Goal: Transaction & Acquisition: Book appointment/travel/reservation

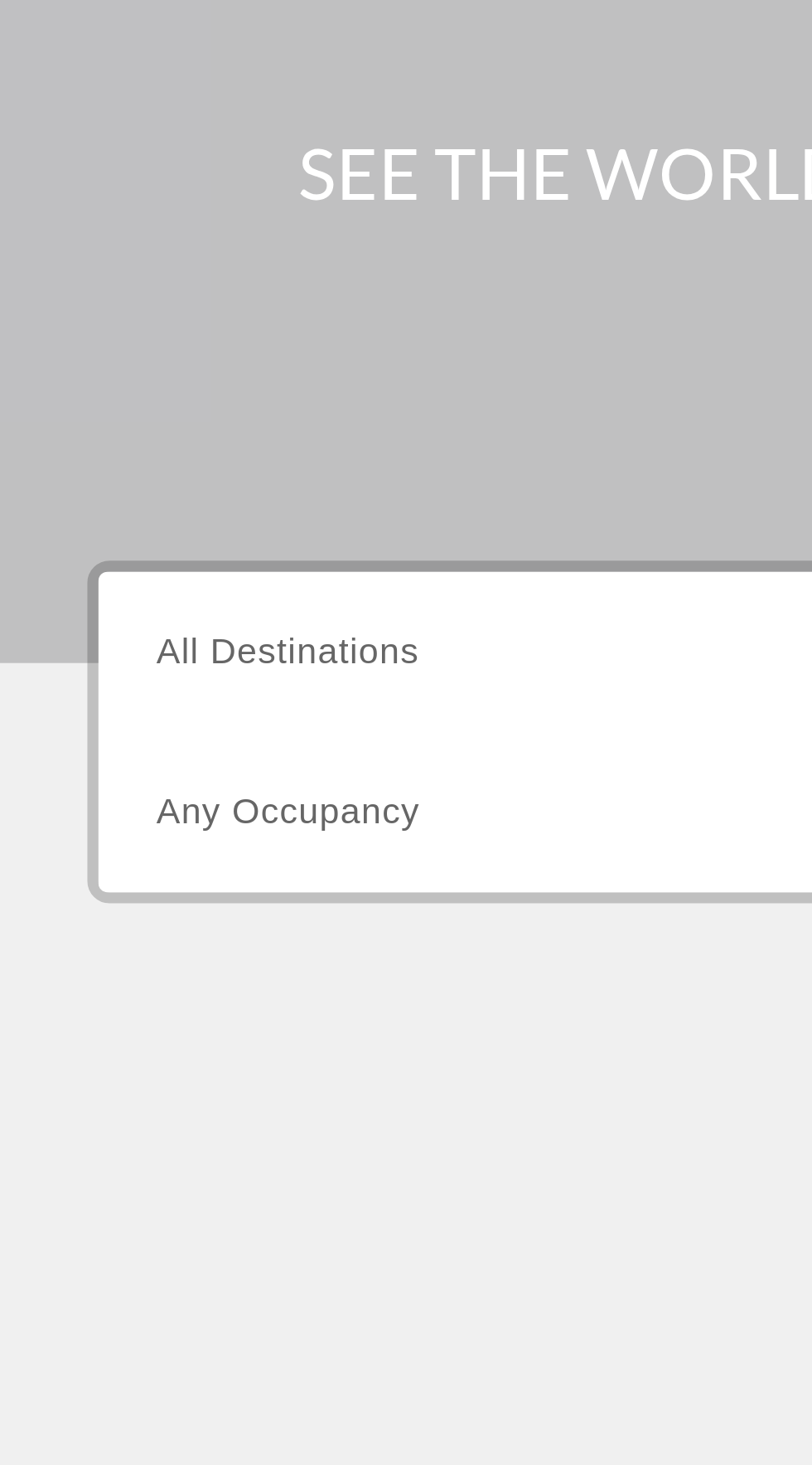
click at [122, 388] on span "All Destinations" at bounding box center [108, 393] width 98 height 14
click at [122, 388] on input "Destination All Destinations" at bounding box center [225, 394] width 334 height 20
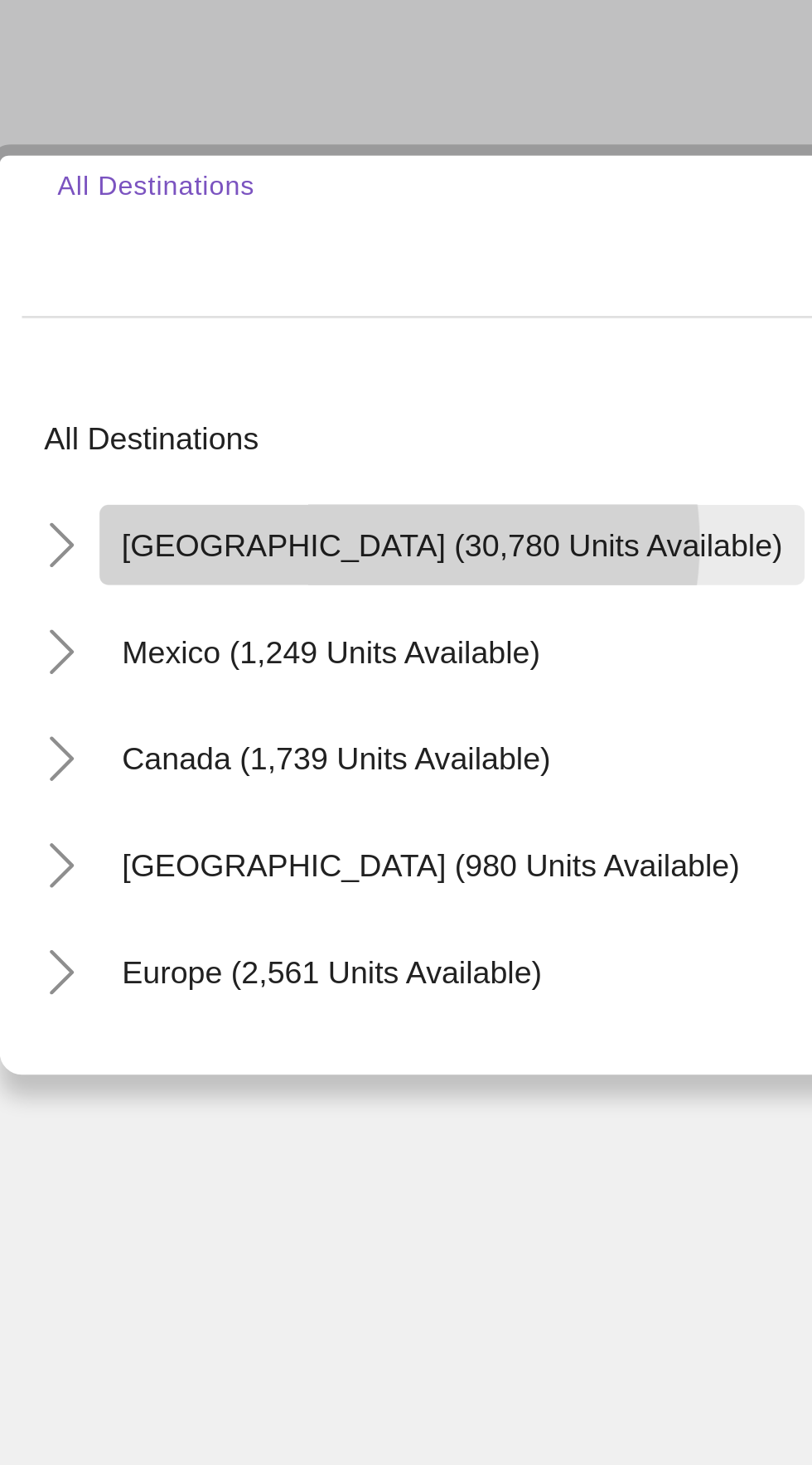
click at [186, 507] on span "[GEOGRAPHIC_DATA] (30,780 units available)" at bounding box center [206, 509] width 246 height 13
type input "**********"
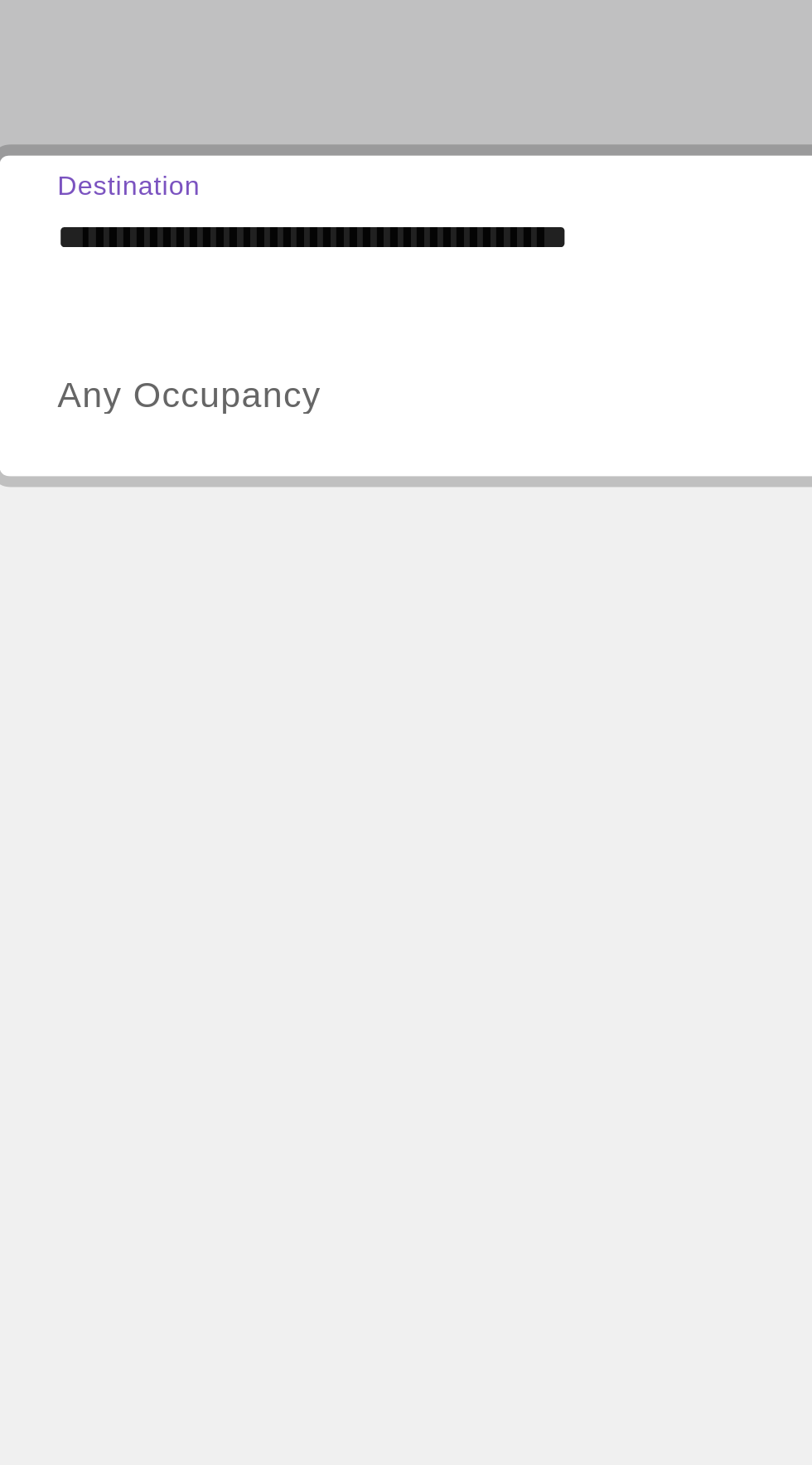
click at [140, 448] on span "Any Occupancy" at bounding box center [108, 452] width 98 height 14
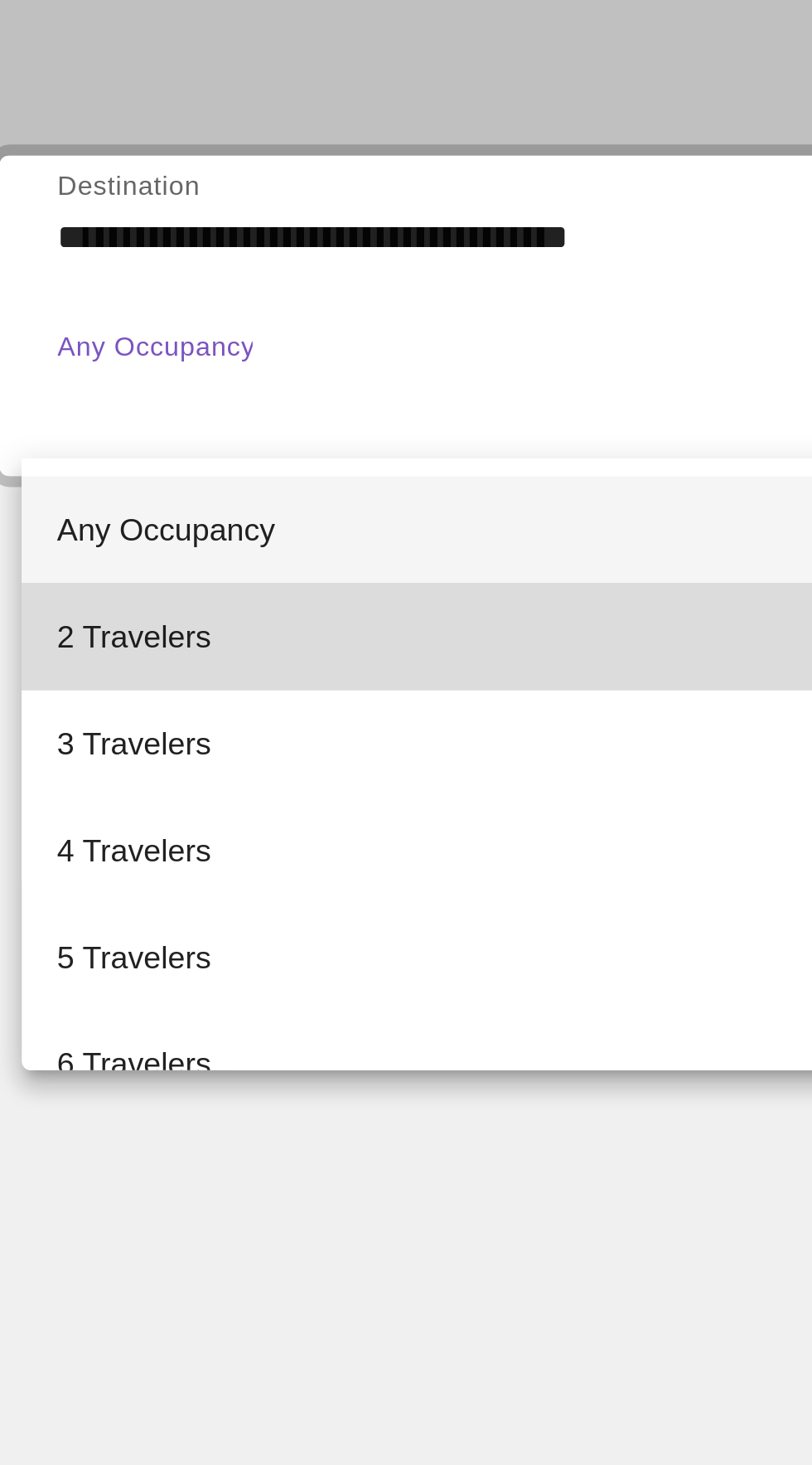
click at [99, 540] on span "2 Travelers" at bounding box center [87, 543] width 57 height 20
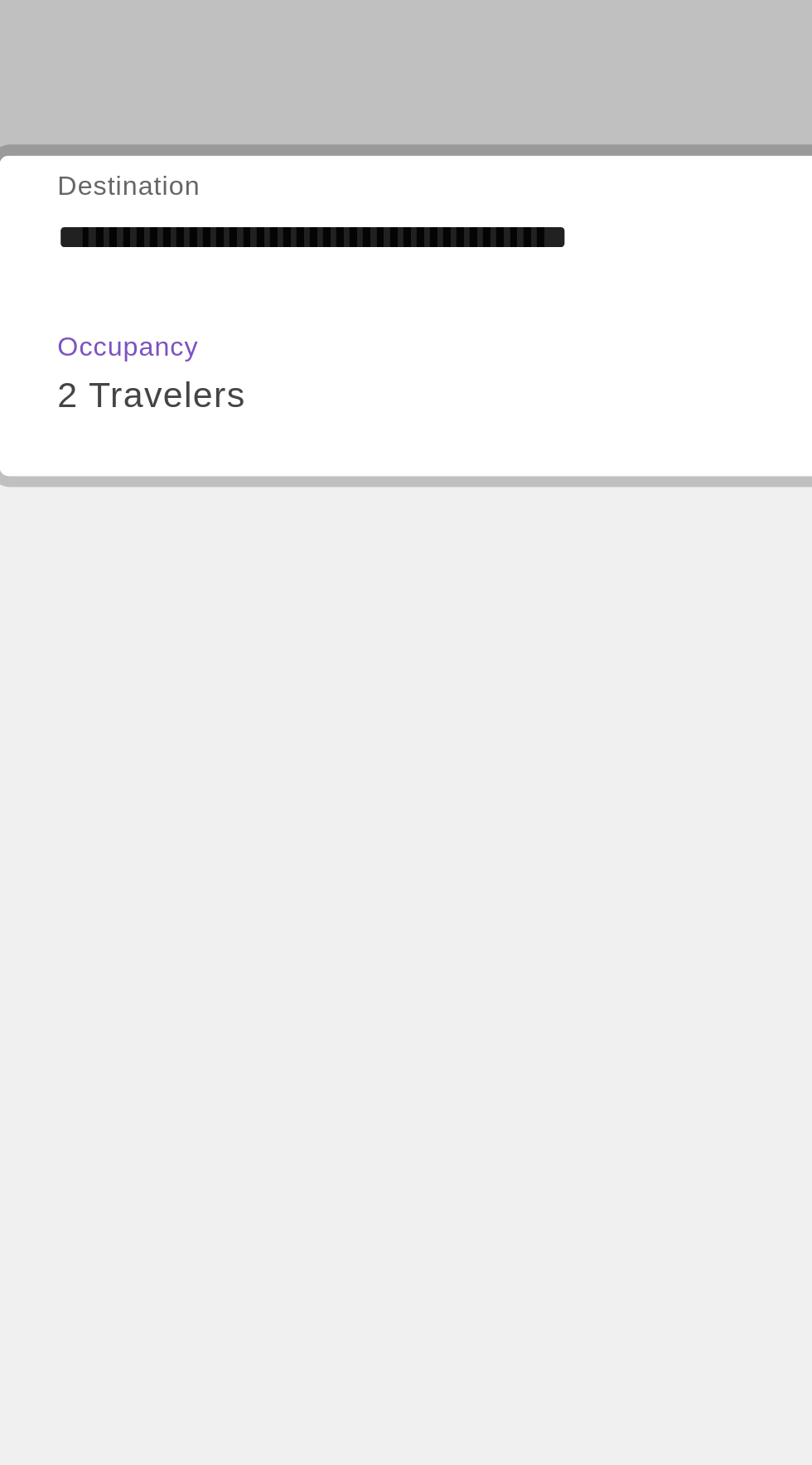
click at [108, 448] on span "2 Travelers" at bounding box center [94, 452] width 71 height 14
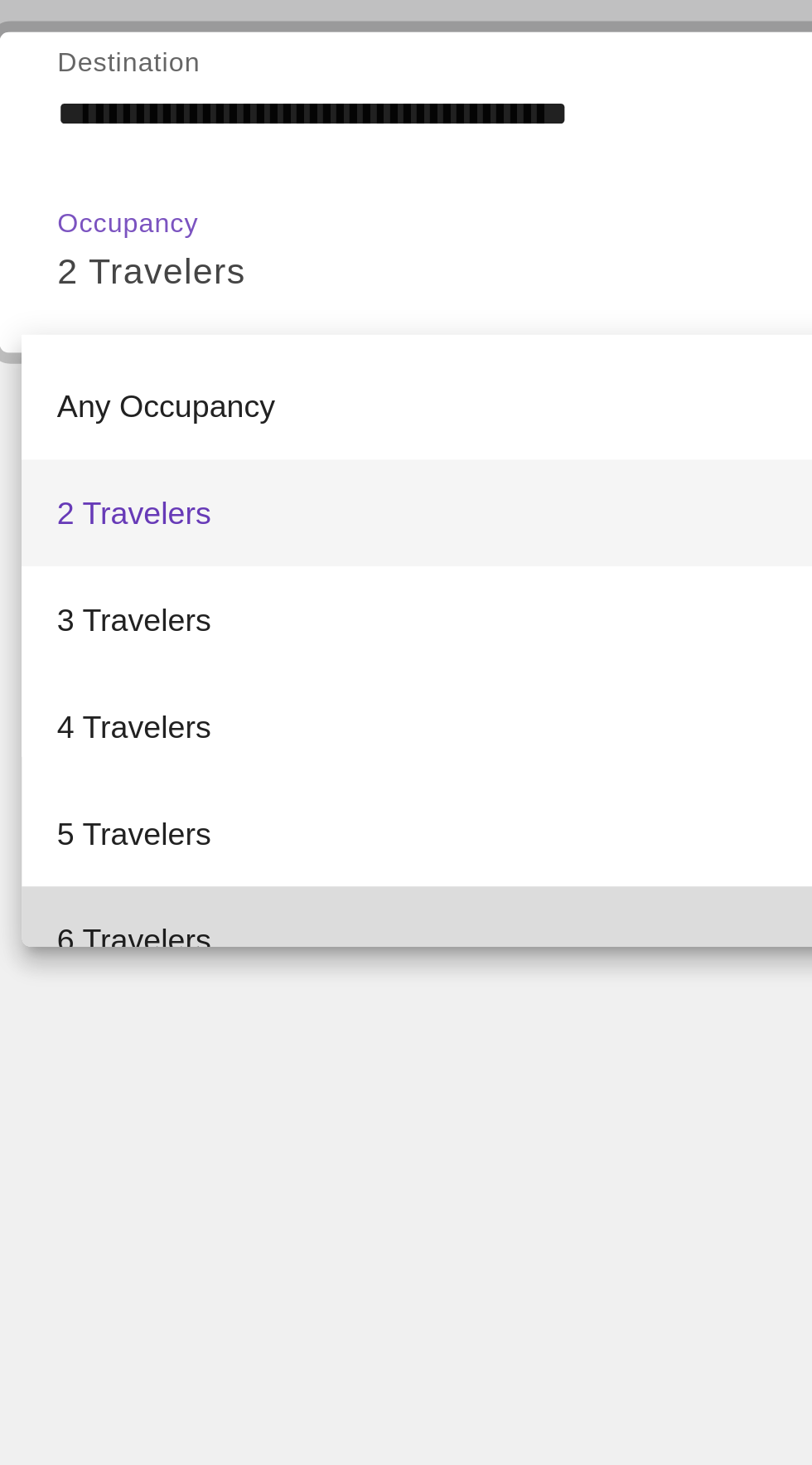
click at [103, 695] on span "6 Travelers" at bounding box center [87, 702] width 57 height 20
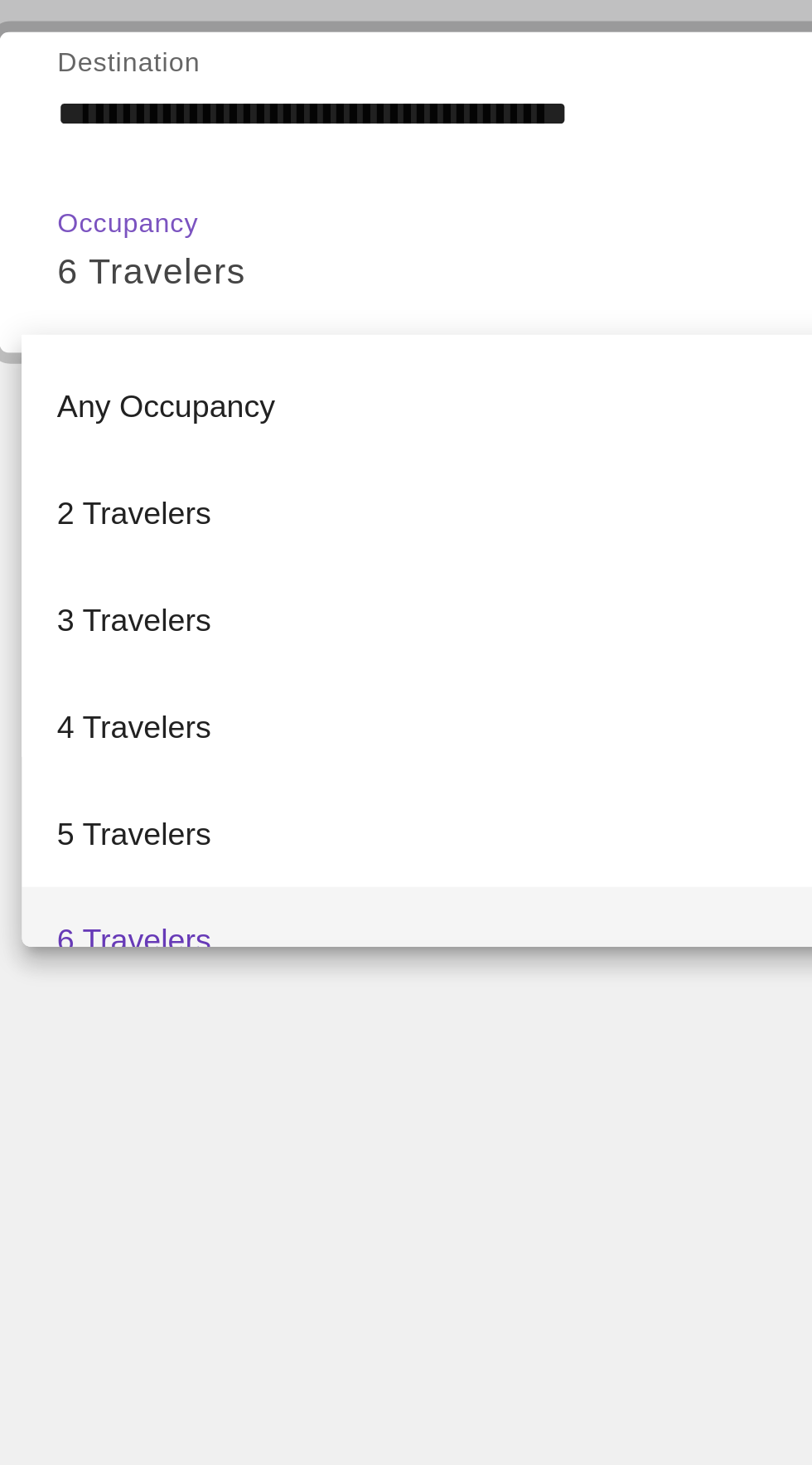
scroll to position [17, 0]
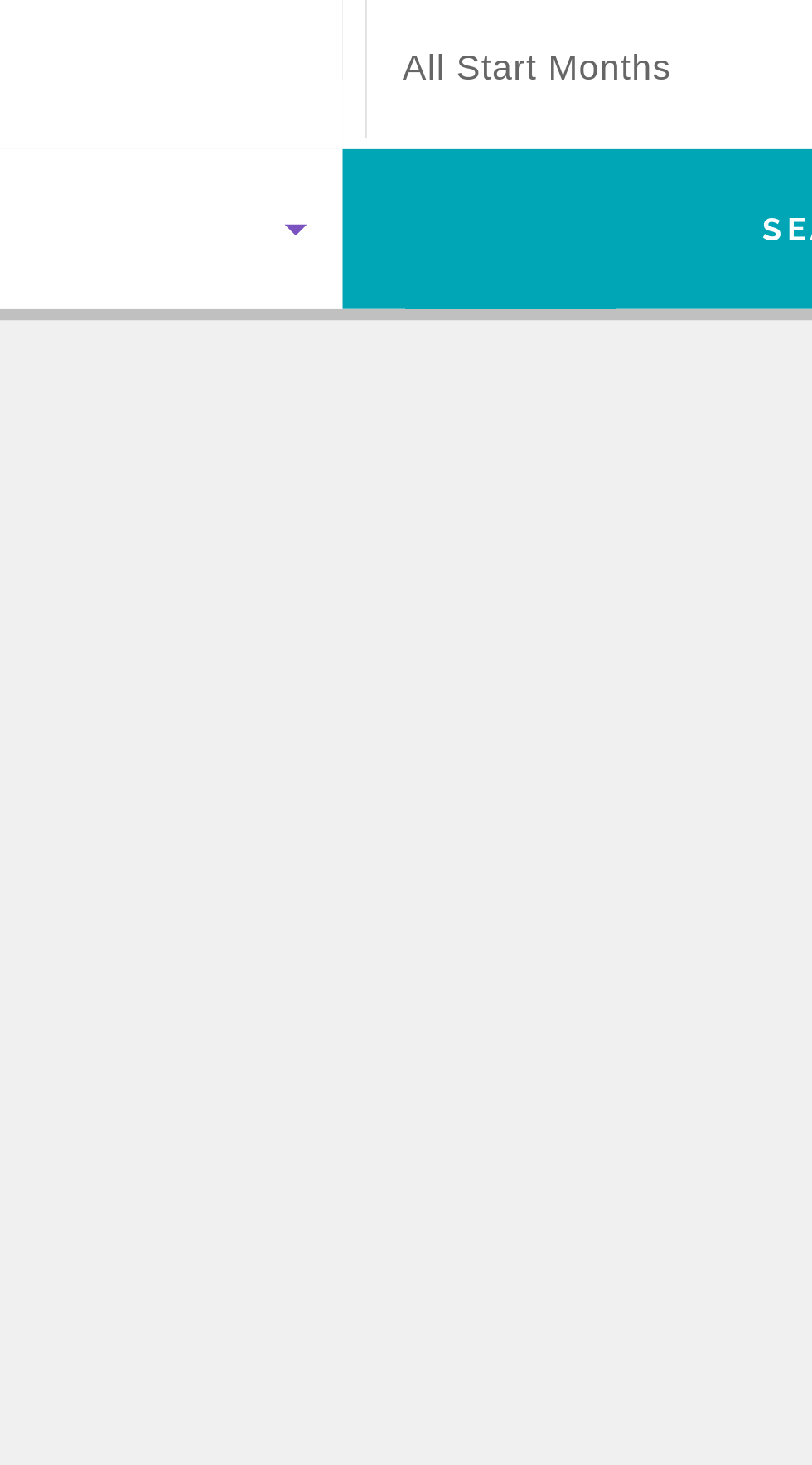
click at [497, 394] on span "All Start Months" at bounding box center [478, 393] width 100 height 14
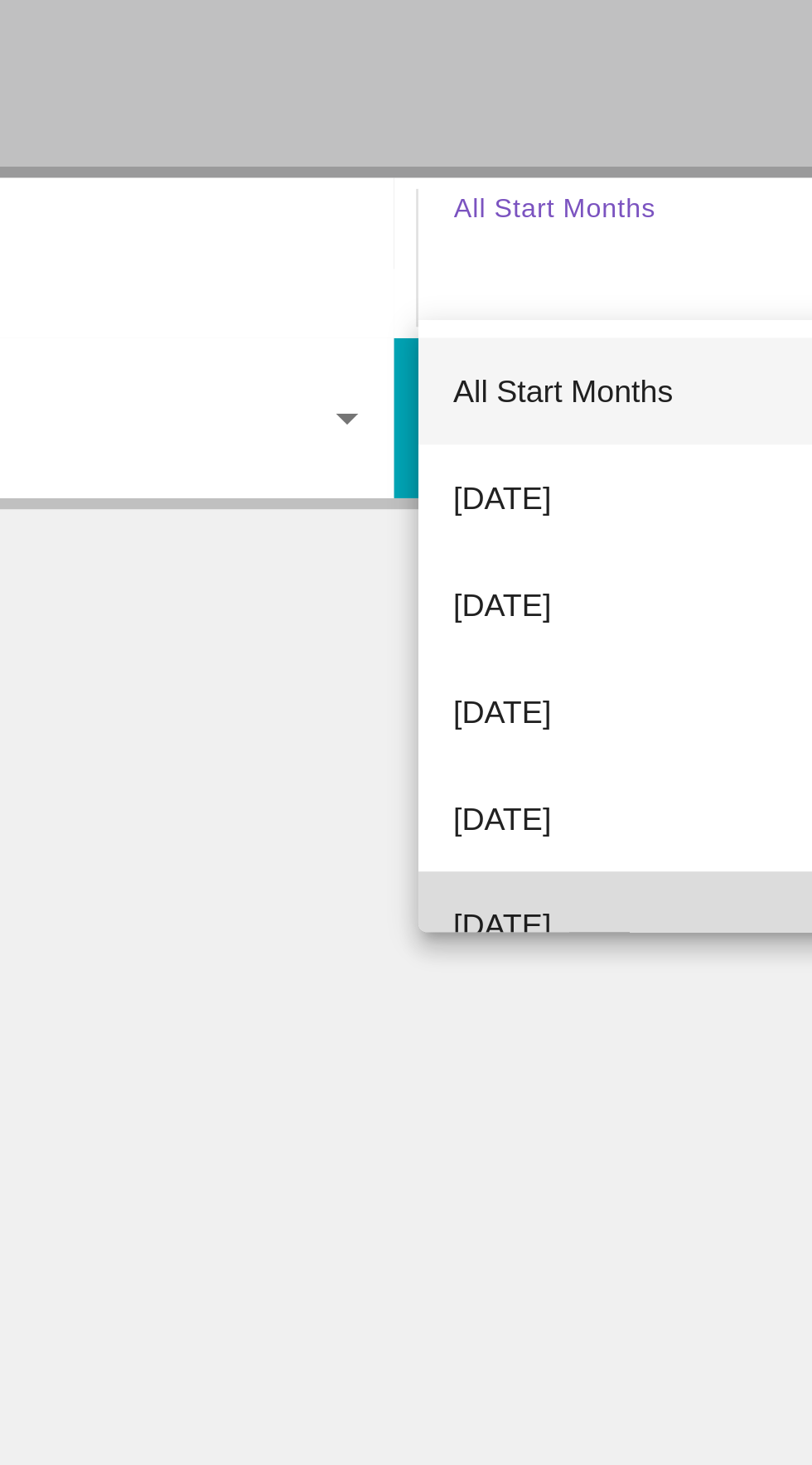
click at [465, 639] on span "[DATE]" at bounding box center [446, 643] width 36 height 20
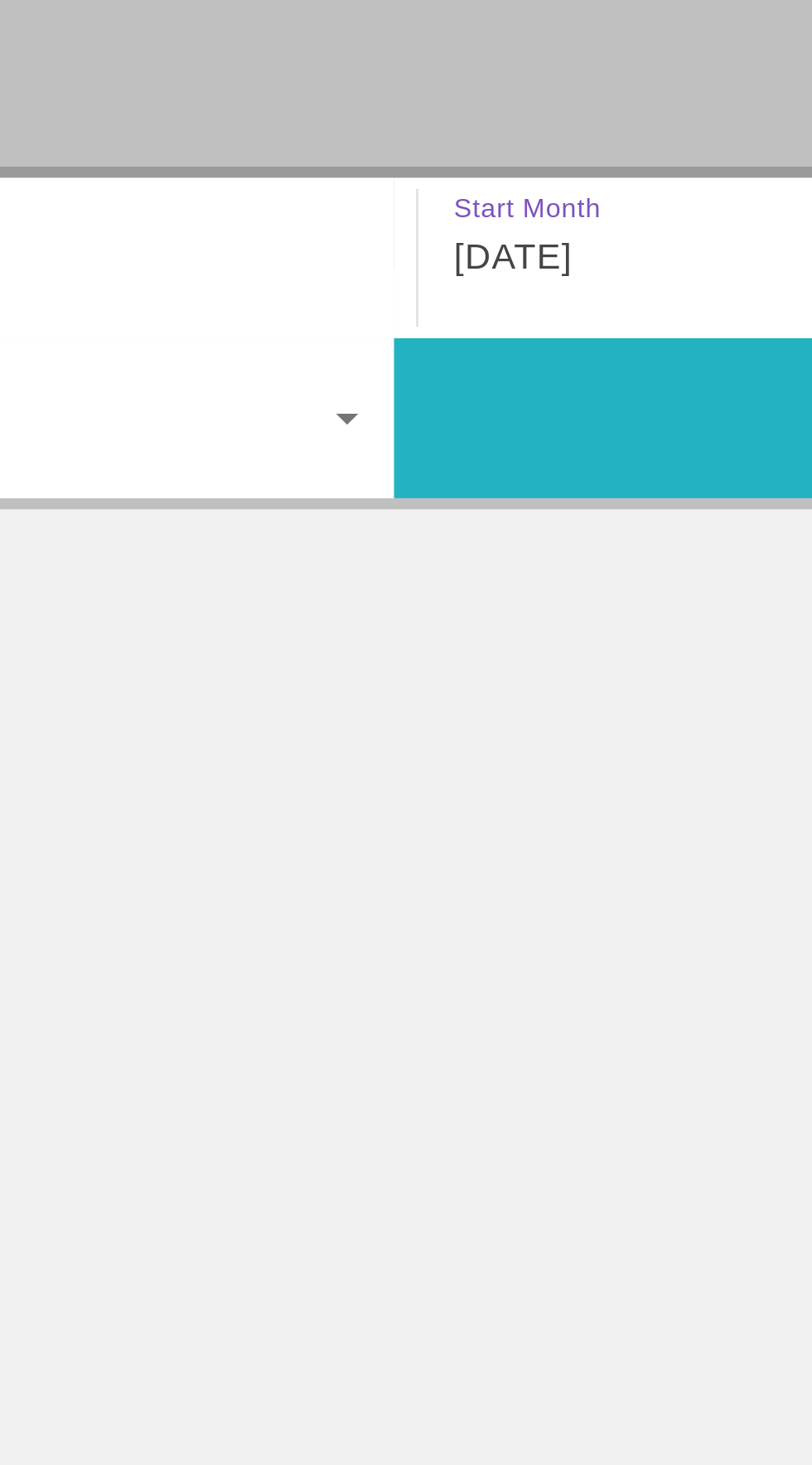
click at [493, 453] on span "Search widget" at bounding box center [590, 452] width 369 height 40
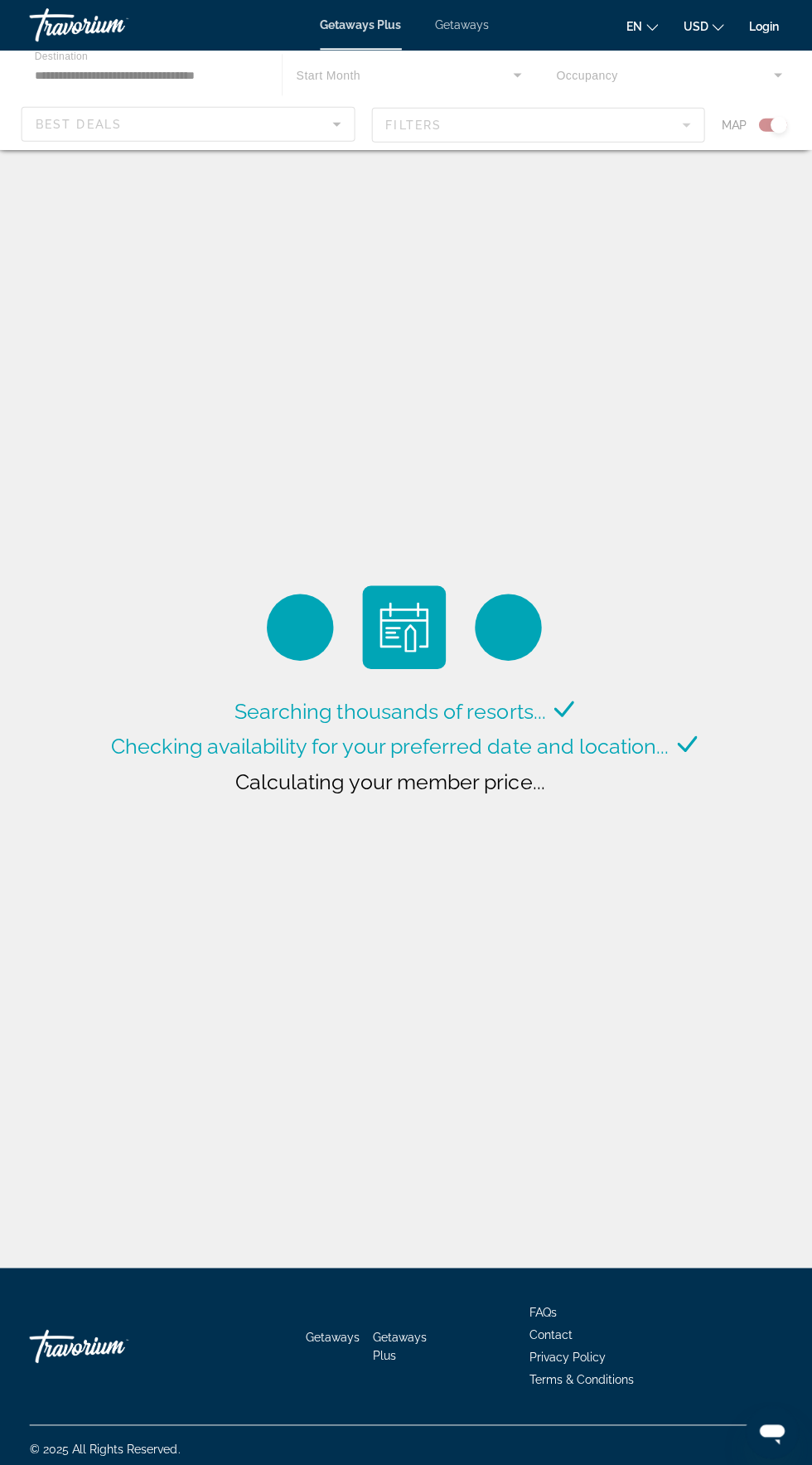
click at [641, 17] on button "en English Español Français Italiano Português русский" at bounding box center [642, 26] width 31 height 24
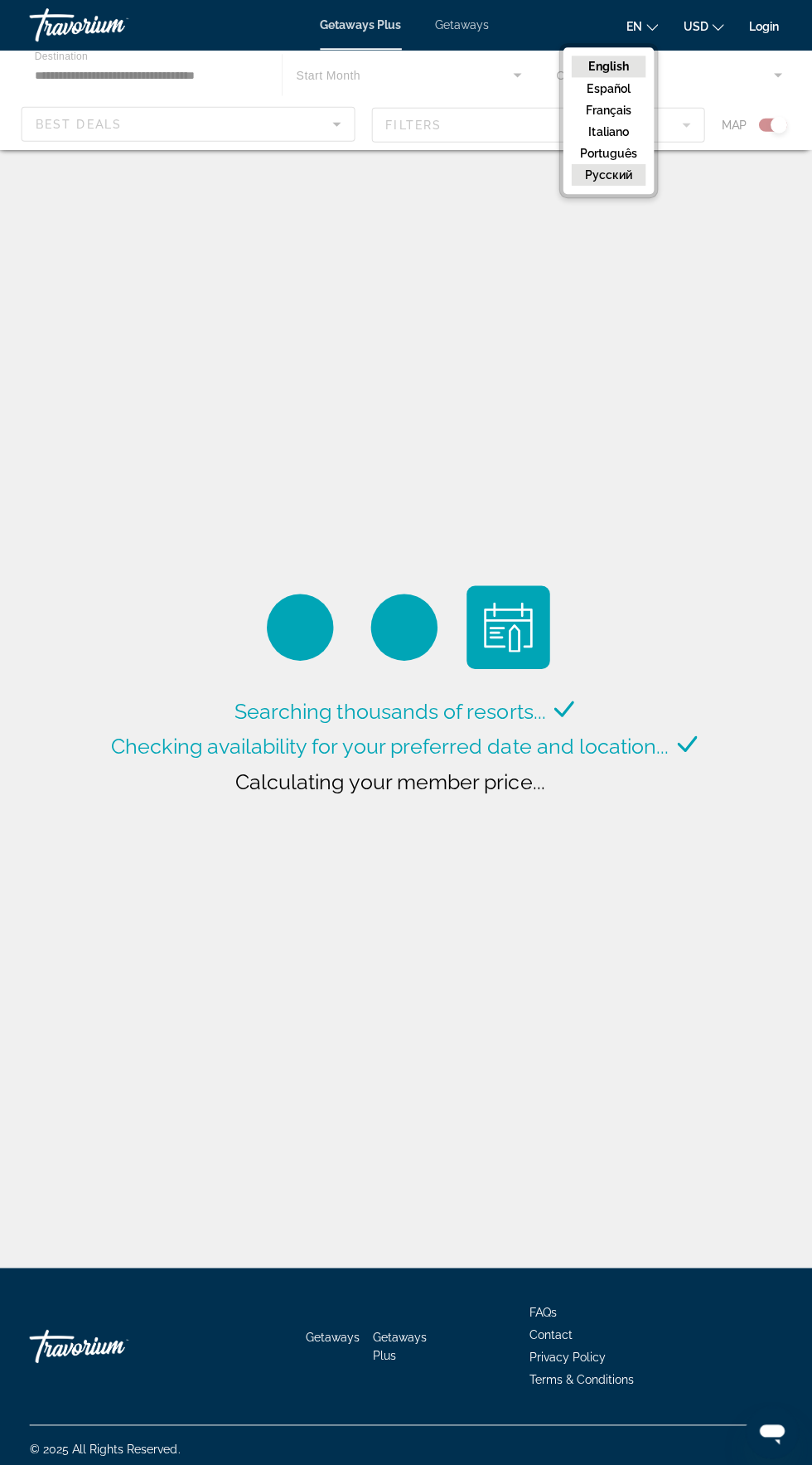
click at [627, 182] on button "русский" at bounding box center [609, 174] width 74 height 22
